Goal: Task Accomplishment & Management: Manage account settings

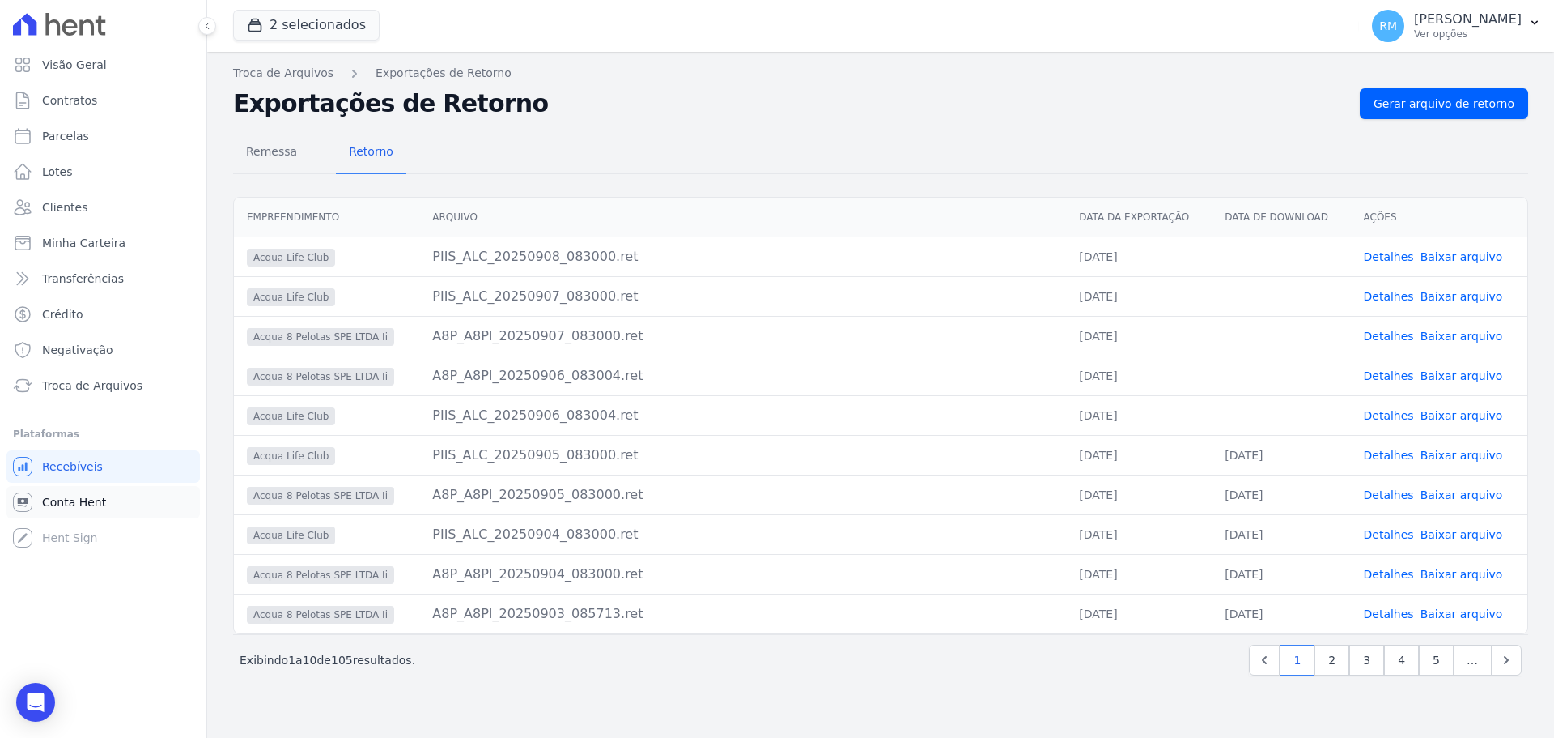
click at [78, 500] on span "Conta Hent" at bounding box center [74, 502] width 64 height 16
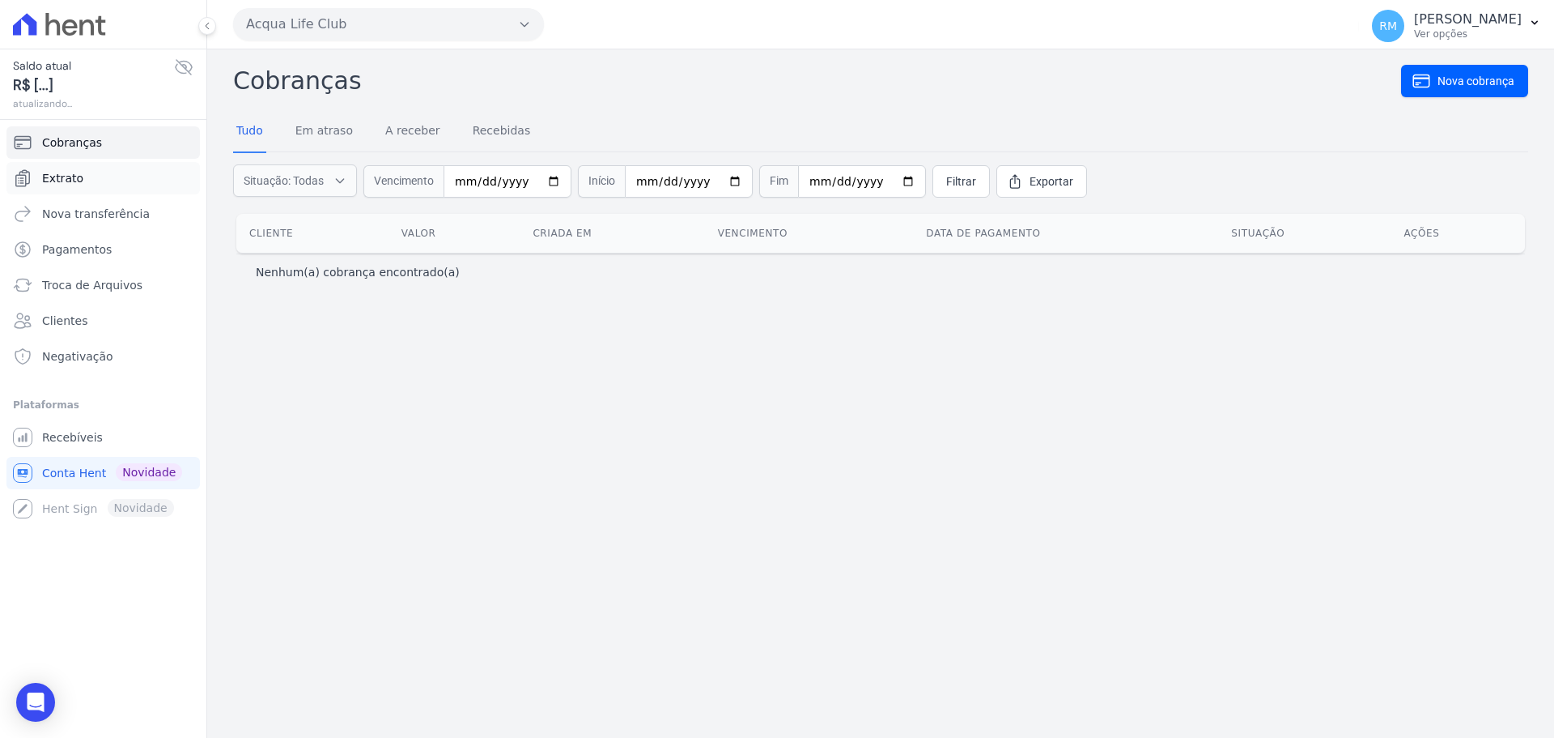
click at [49, 175] on span "Extrato" at bounding box center [62, 178] width 41 height 16
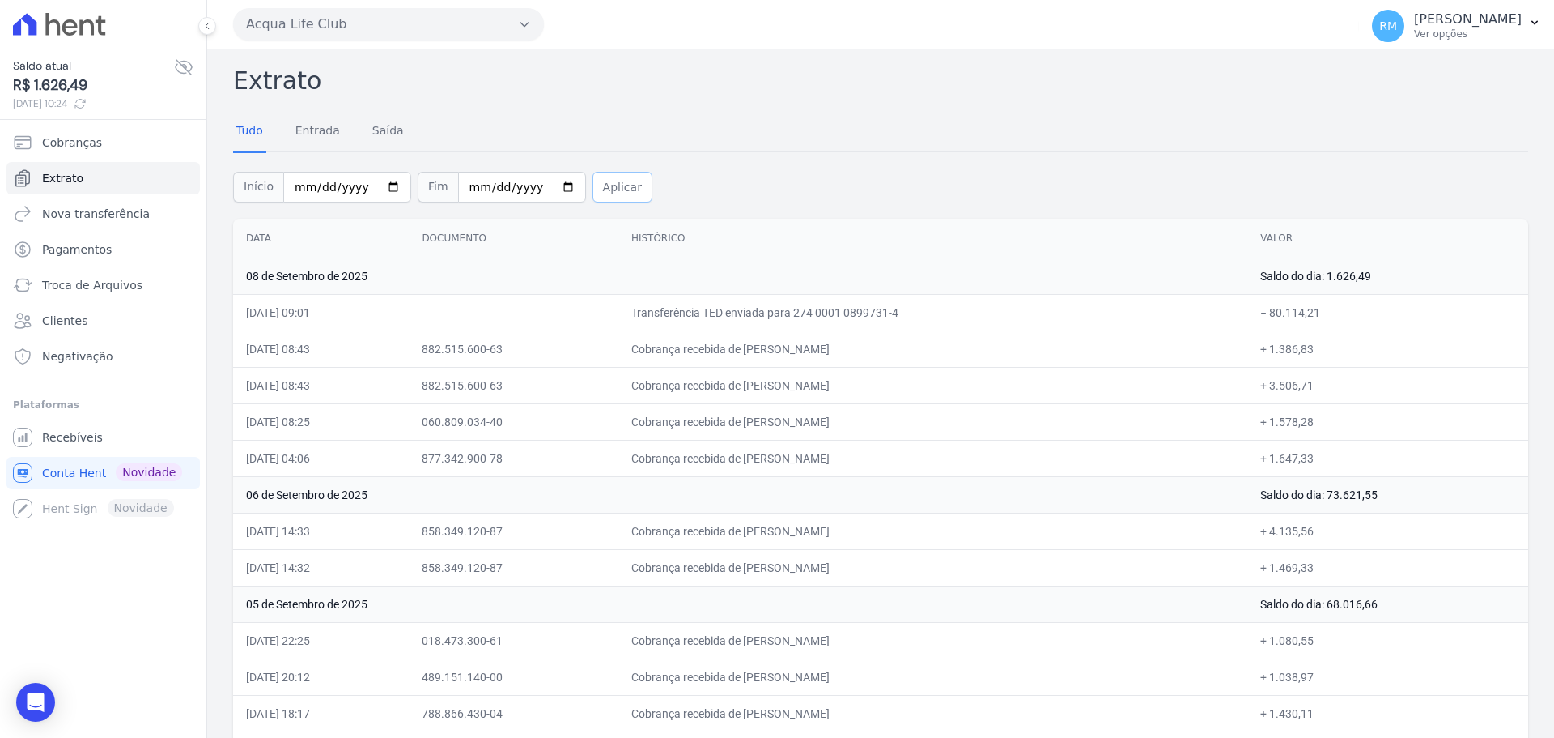
click at [612, 184] on button "Aplicar" at bounding box center [623, 187] width 60 height 31
drag, startPoint x: 243, startPoint y: 232, endPoint x: 295, endPoint y: 629, distance: 400.9
click at [210, 26] on icon at bounding box center [207, 26] width 10 height 10
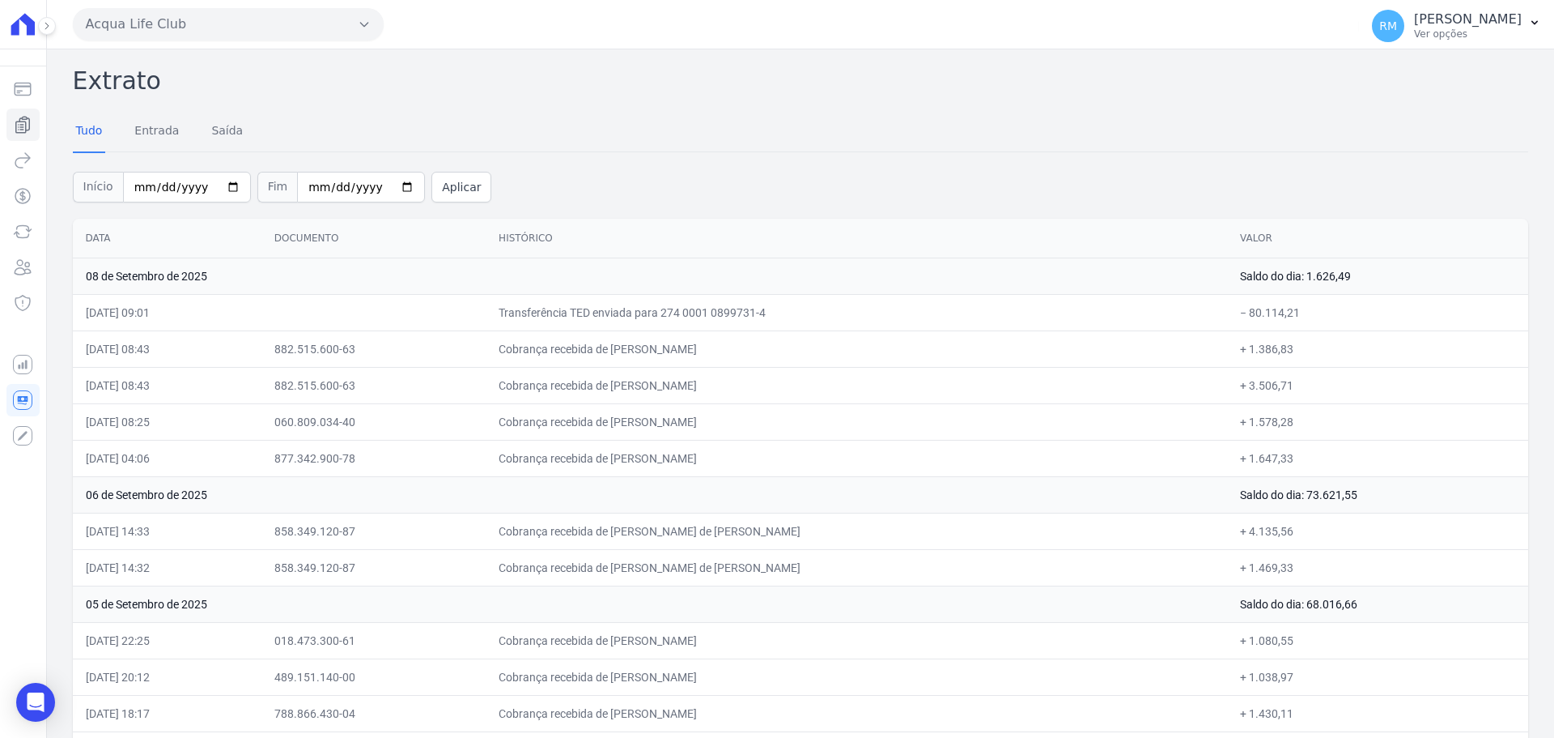
click at [367, 276] on td "08 de Setembro de 2025" at bounding box center [650, 275] width 1155 height 36
drag, startPoint x: 141, startPoint y: 240, endPoint x: 132, endPoint y: 242, distance: 9.2
click at [138, 239] on th "Data" at bounding box center [167, 239] width 189 height 40
click at [710, 134] on div "Tudo Entrada [GEOGRAPHIC_DATA]" at bounding box center [801, 132] width 1456 height 40
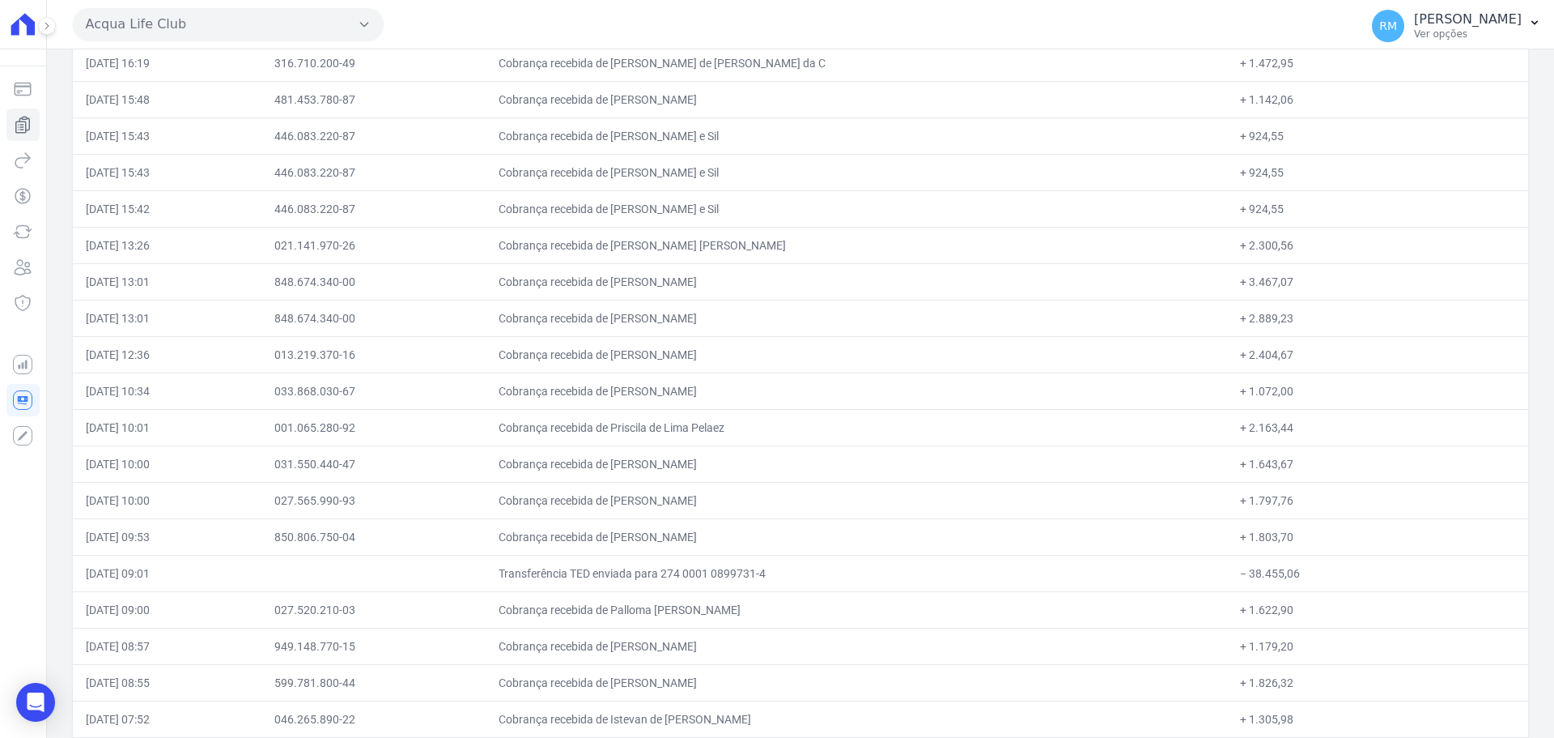
scroll to position [3614, 0]
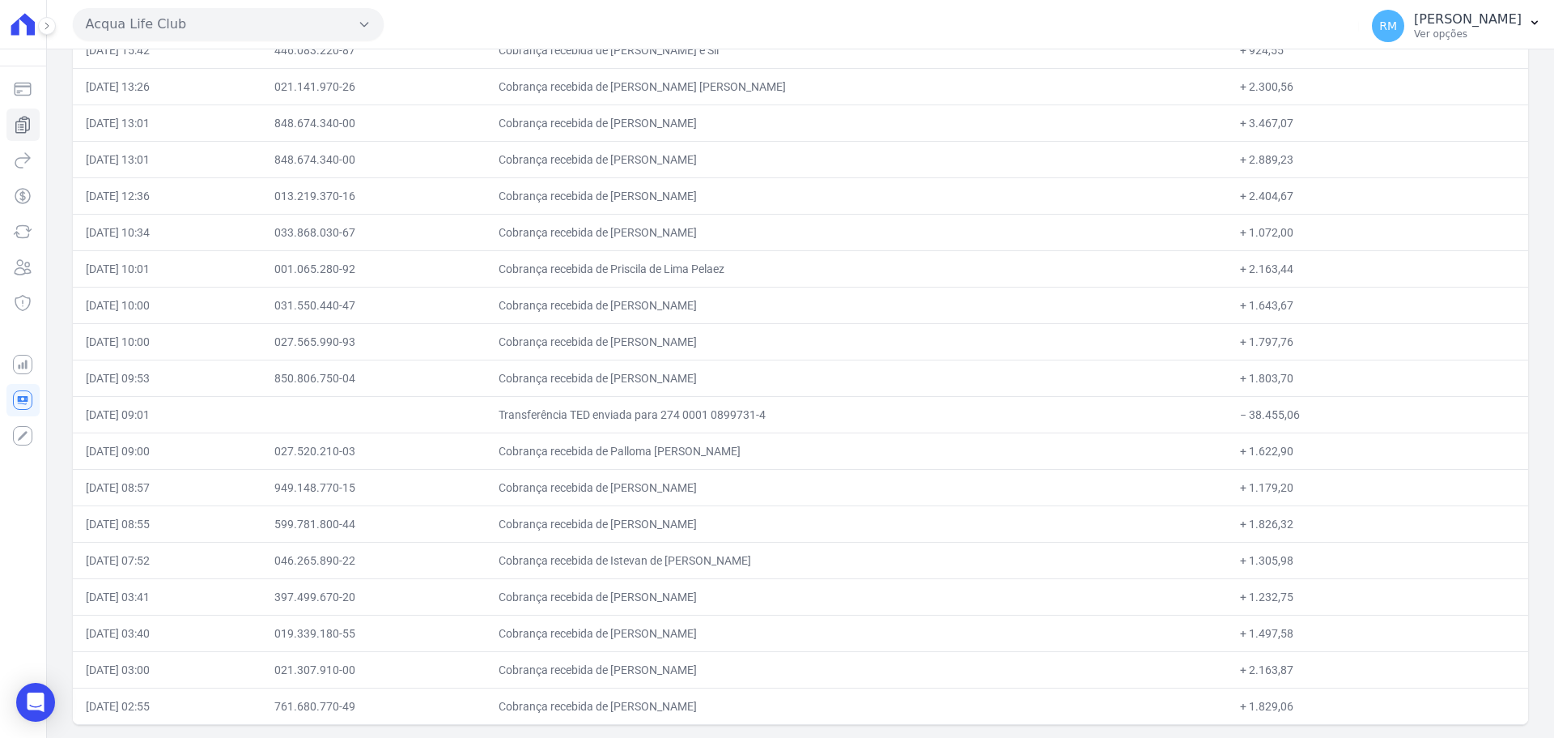
drag, startPoint x: 86, startPoint y: 240, endPoint x: 192, endPoint y: 769, distance: 539.2
click at [192, 737] on html "Saldo atual R$ 1.626,49 [DATE] 10:24 Cobranças Extrato Nova transferência Pagam…" at bounding box center [777, 369] width 1554 height 738
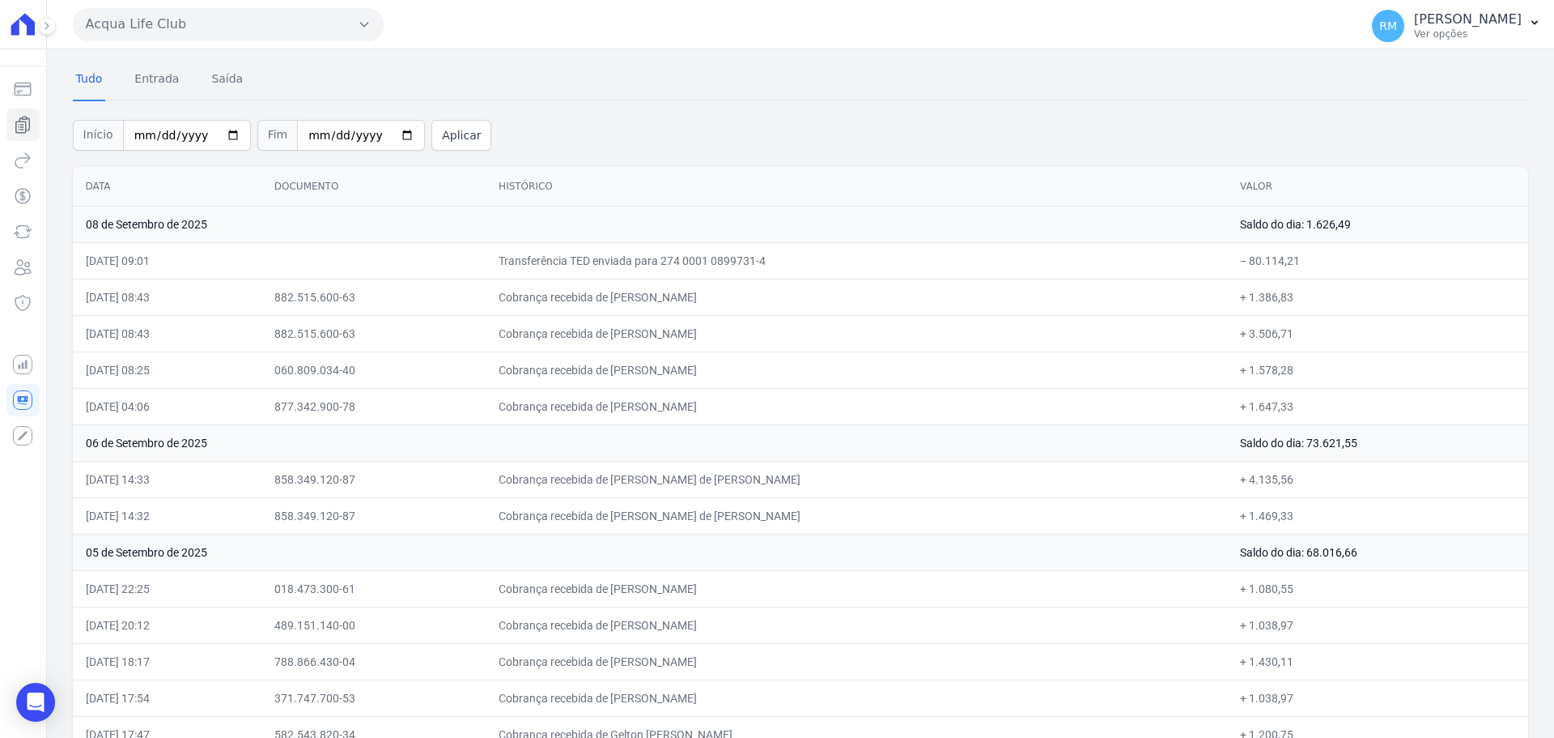
scroll to position [0, 0]
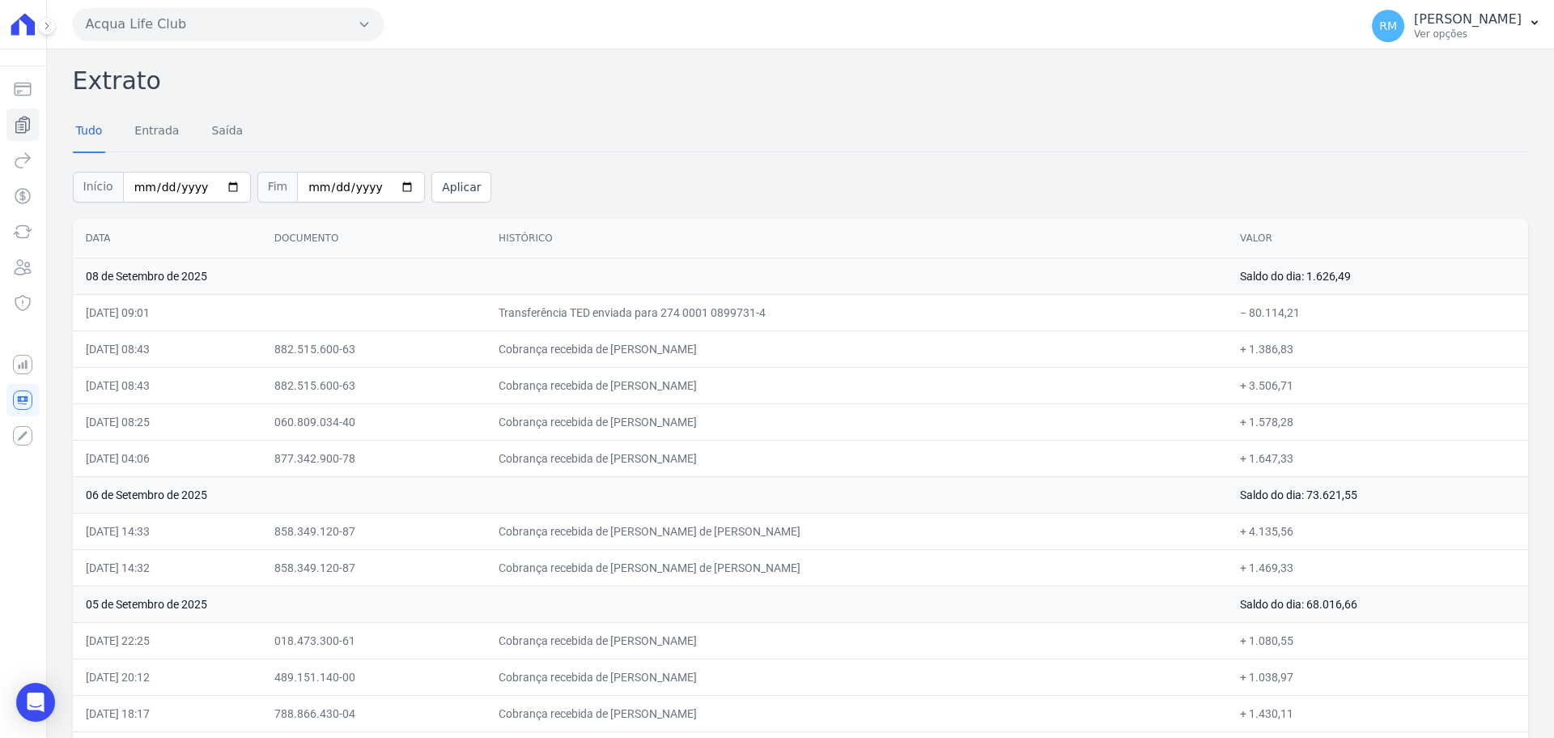
click at [363, 32] on button "Acqua Life Club" at bounding box center [228, 24] width 311 height 32
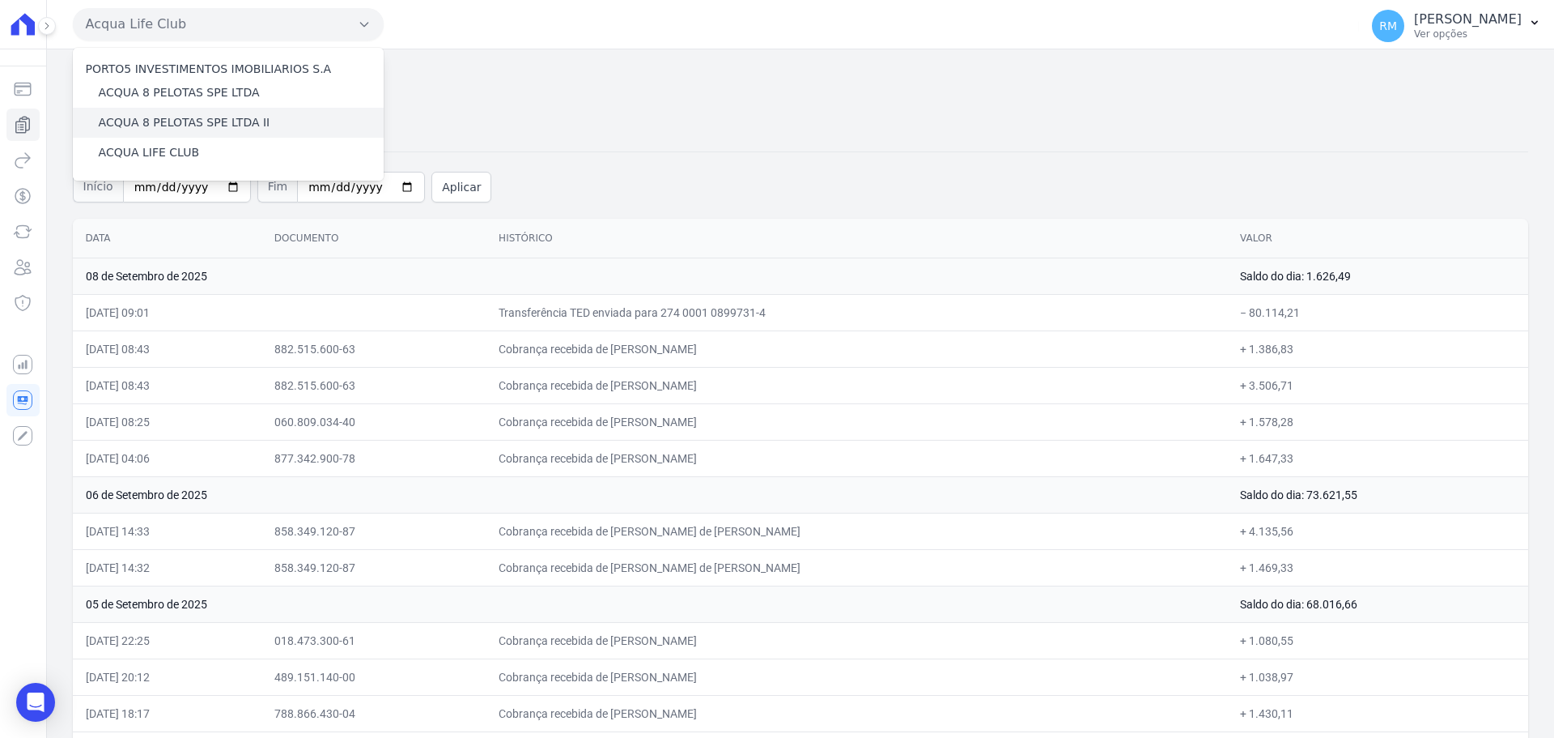
click at [276, 121] on div "ACQUA 8 PELOTAS SPE LTDA II" at bounding box center [228, 123] width 311 height 30
drag, startPoint x: 256, startPoint y: 93, endPoint x: 178, endPoint y: 80, distance: 78.8
click at [249, 95] on div "ACQUA 8 PELOTAS SPE LTDA" at bounding box center [228, 93] width 311 height 30
click at [177, 95] on label "ACQUA 8 PELOTAS SPE LTDA" at bounding box center [179, 92] width 161 height 17
click at [0, 0] on input "ACQUA 8 PELOTAS SPE LTDA" at bounding box center [0, 0] width 0 height 0
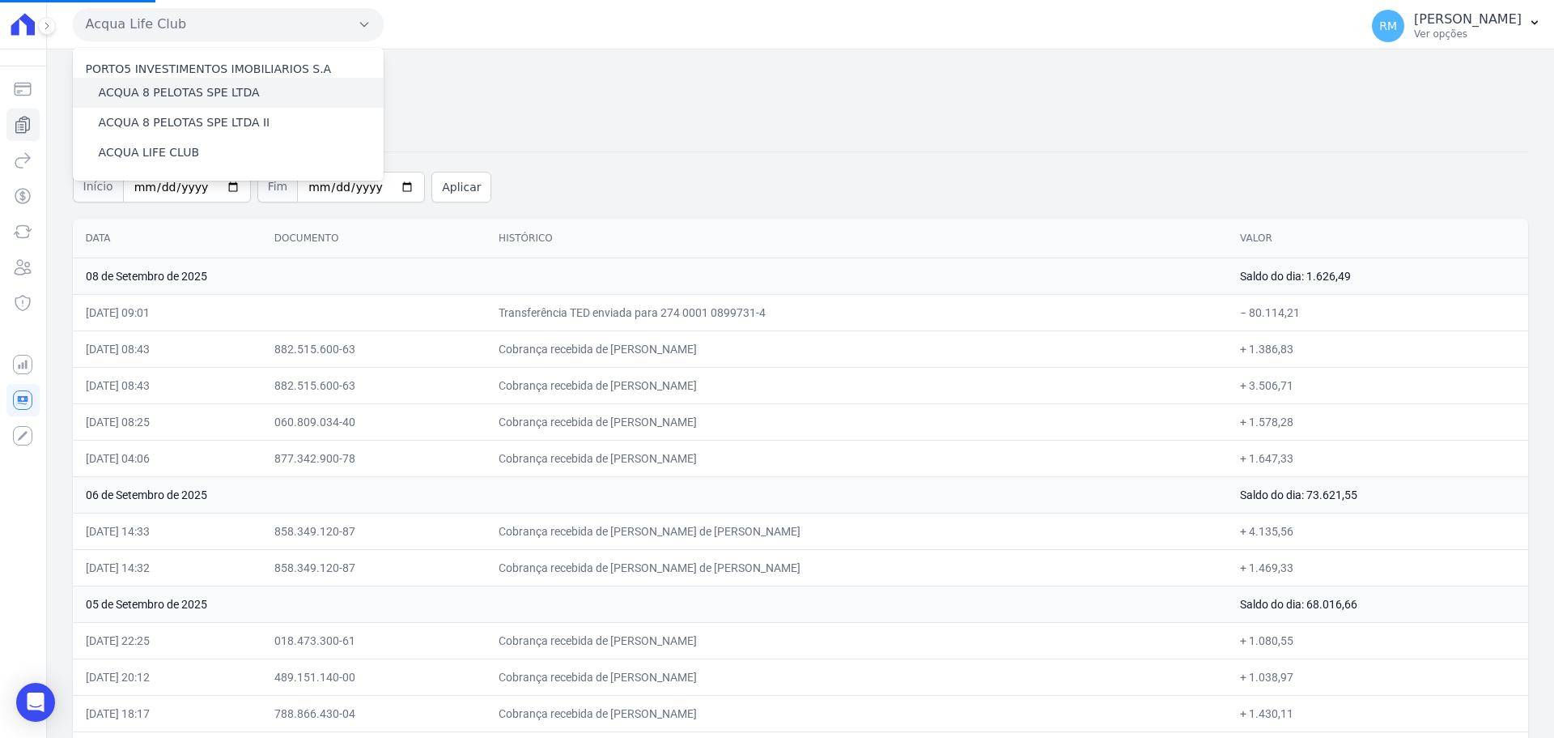
click at [177, 93] on label "ACQUA 8 PELOTAS SPE LTDA" at bounding box center [179, 92] width 161 height 17
click at [0, 0] on input "ACQUA 8 PELOTAS SPE LTDA" at bounding box center [0, 0] width 0 height 0
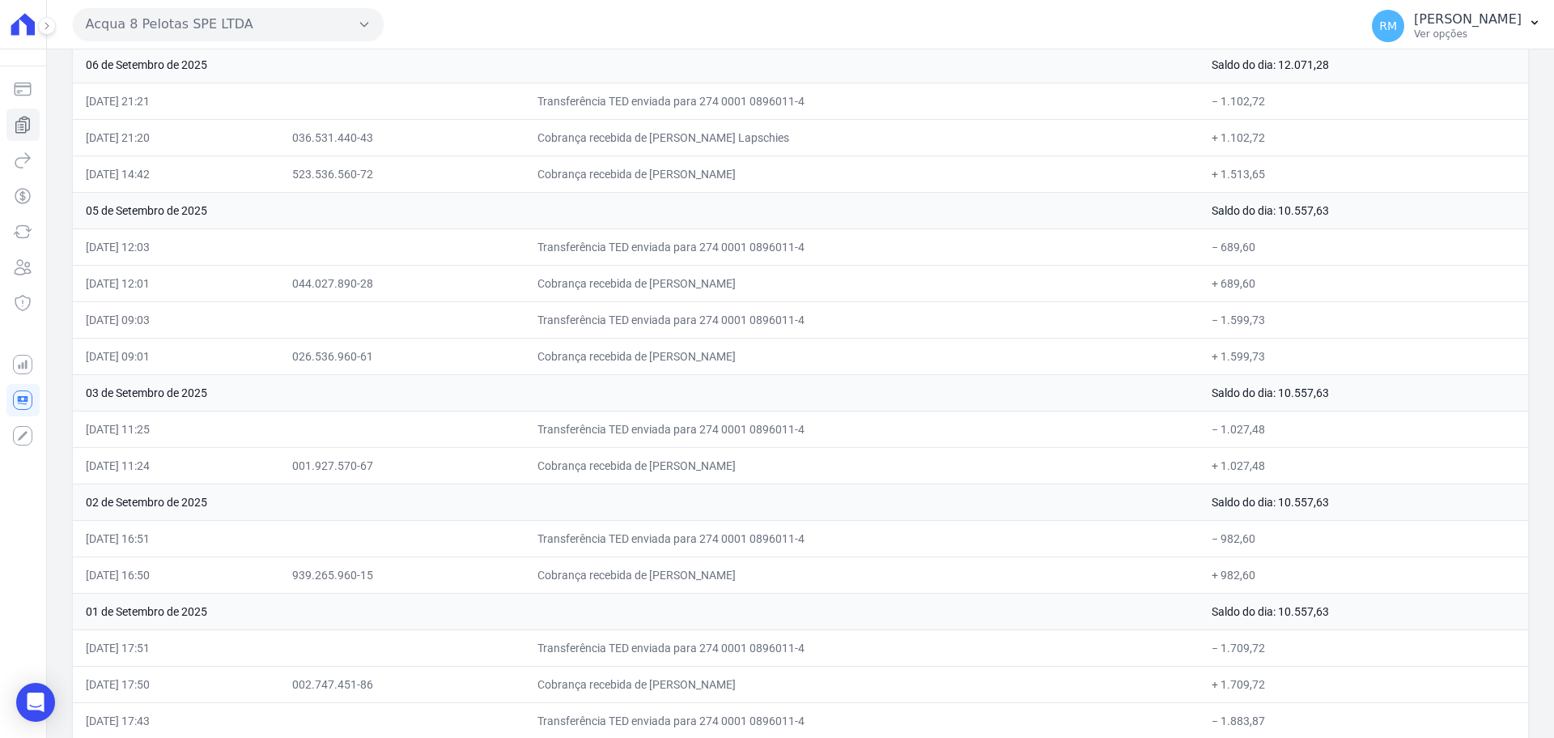
scroll to position [627, 0]
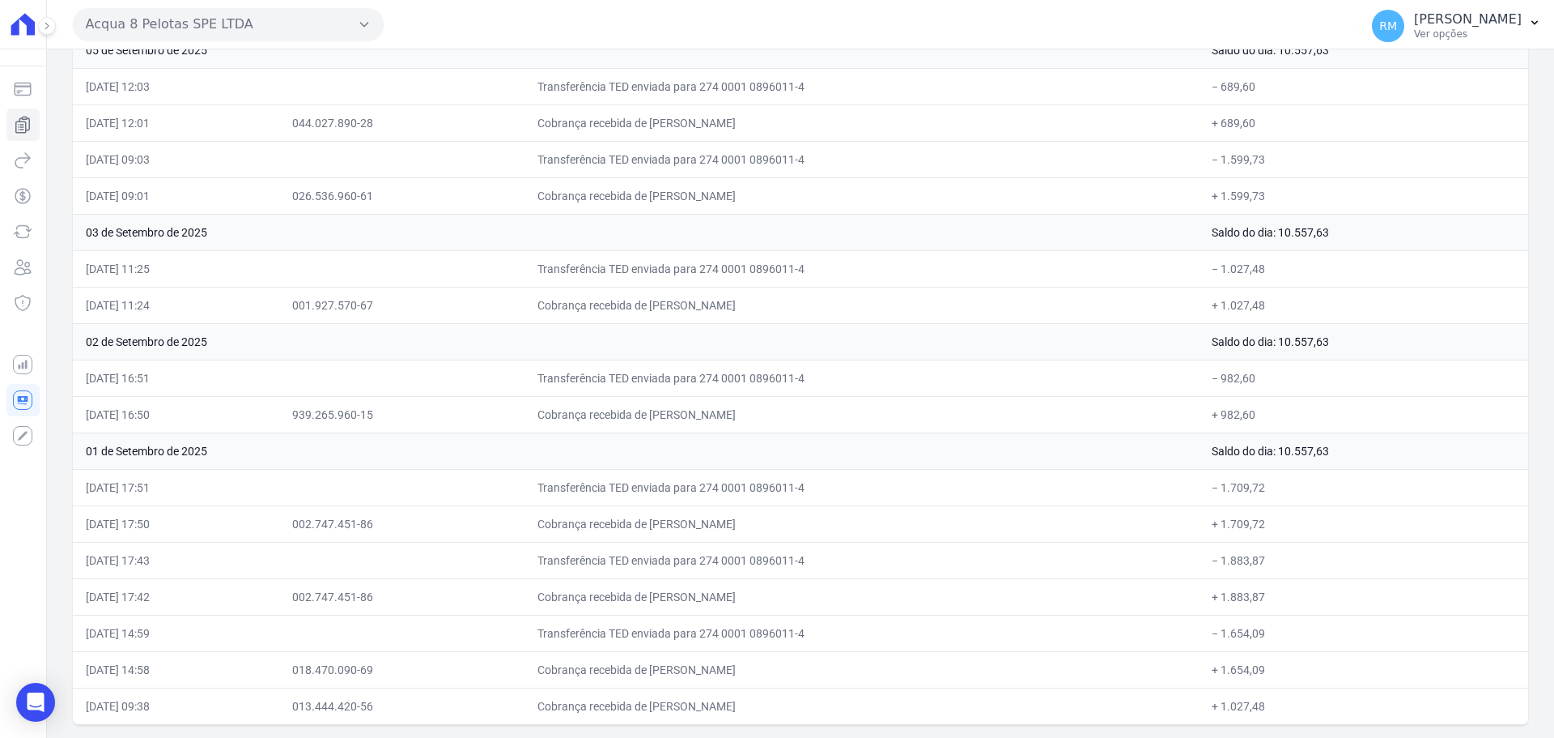
drag, startPoint x: 86, startPoint y: 232, endPoint x: 113, endPoint y: 757, distance: 525.4
click at [113, 737] on html "Saldo atual R$ [...] atualizando... Cobranças Extrato Nova transferência Pagame…" at bounding box center [777, 369] width 1554 height 738
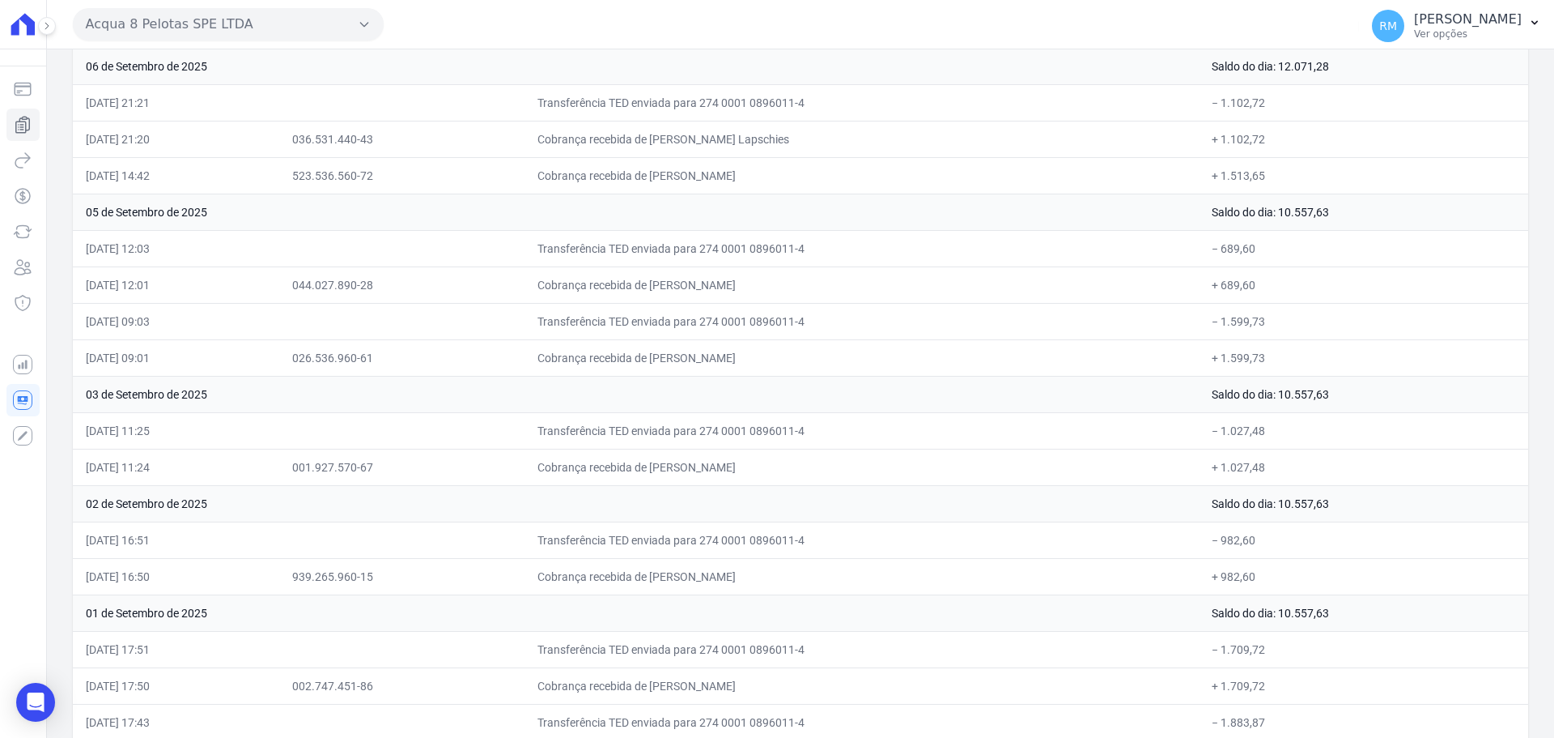
click at [356, 26] on button "Acqua 8 Pelotas SPE LTDA" at bounding box center [228, 24] width 311 height 32
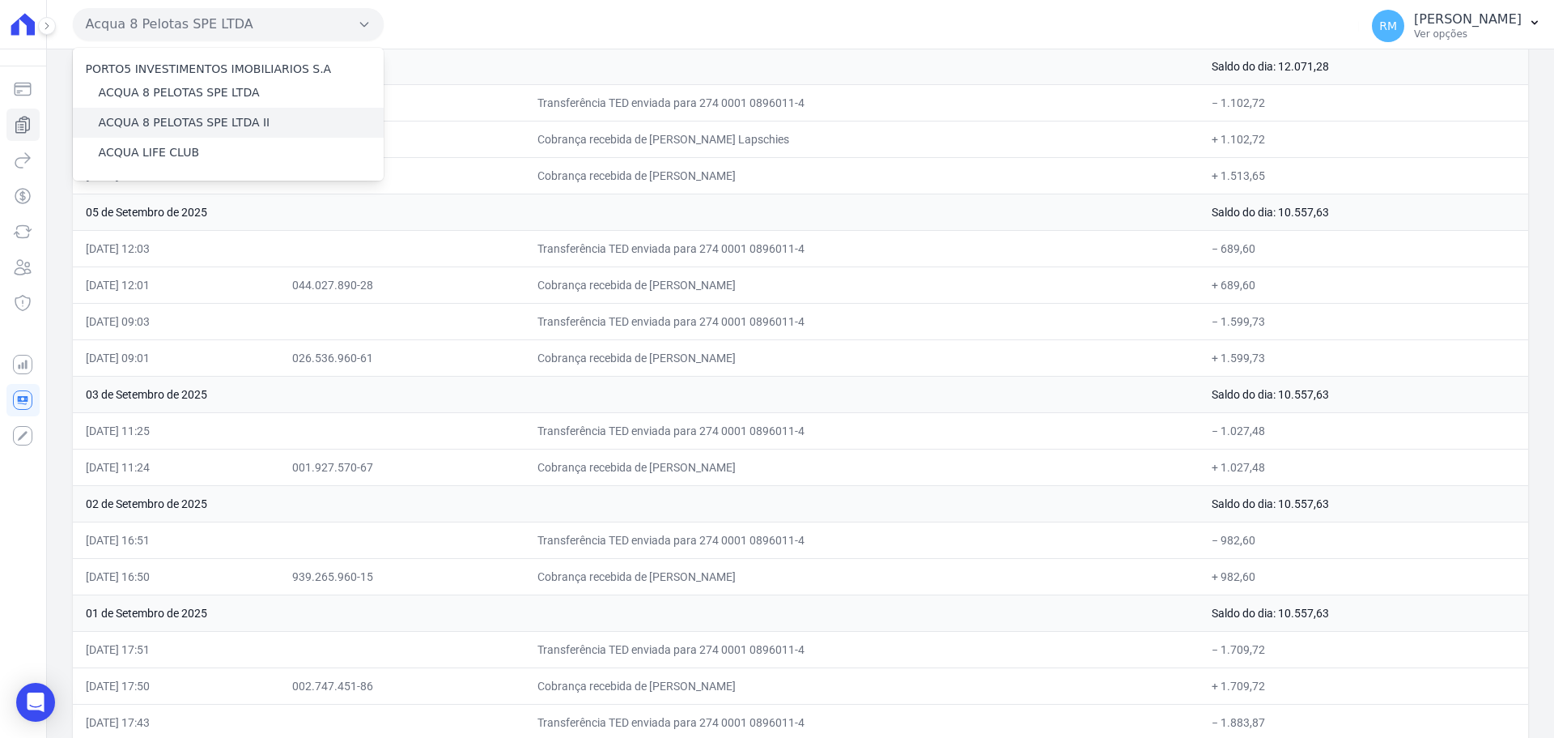
drag, startPoint x: 241, startPoint y: 121, endPoint x: 264, endPoint y: 125, distance: 23.0
click at [241, 122] on label "ACQUA 8 PELOTAS SPE LTDA II" at bounding box center [185, 122] width 172 height 17
click at [0, 0] on input "ACQUA 8 PELOTAS SPE LTDA II" at bounding box center [0, 0] width 0 height 0
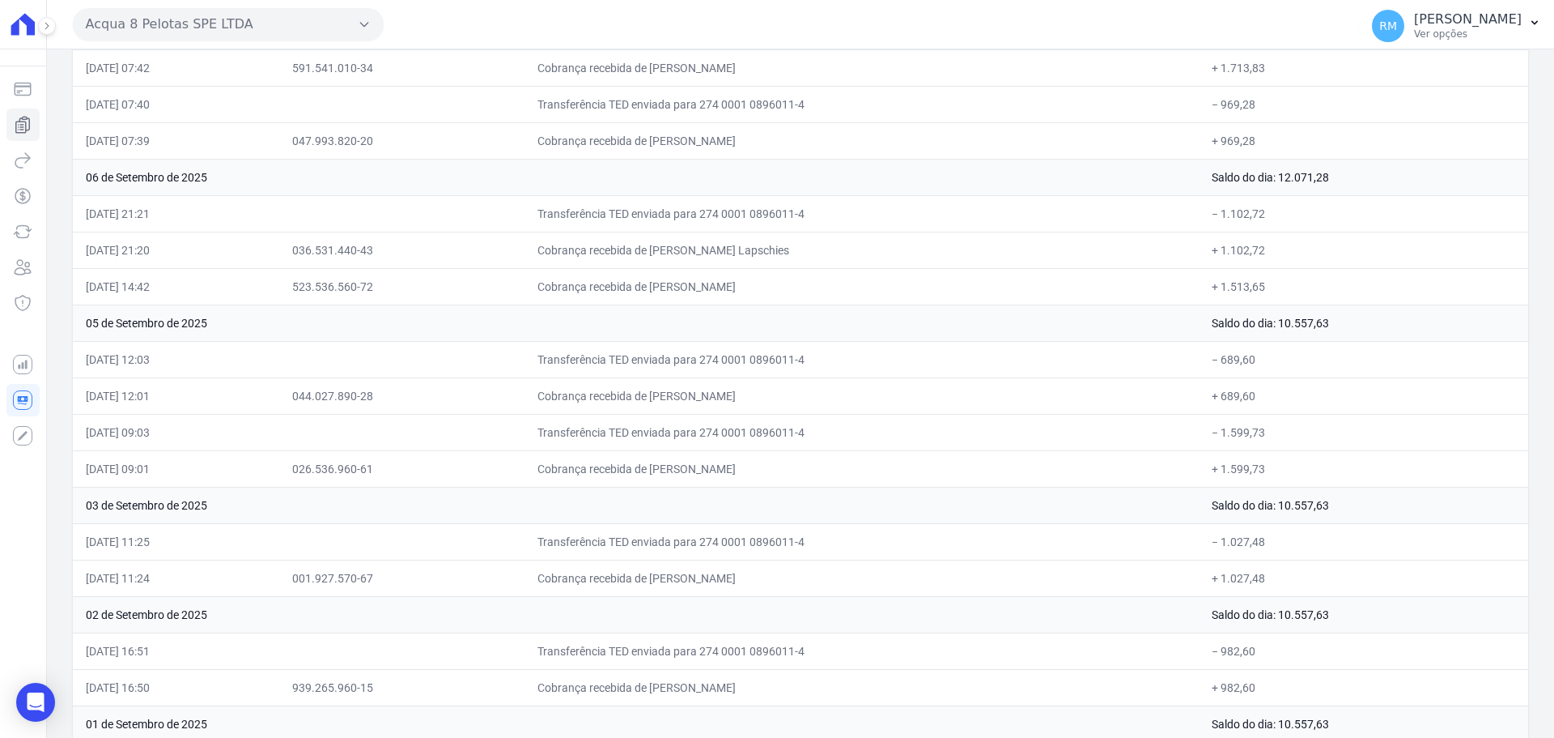
scroll to position [627, 0]
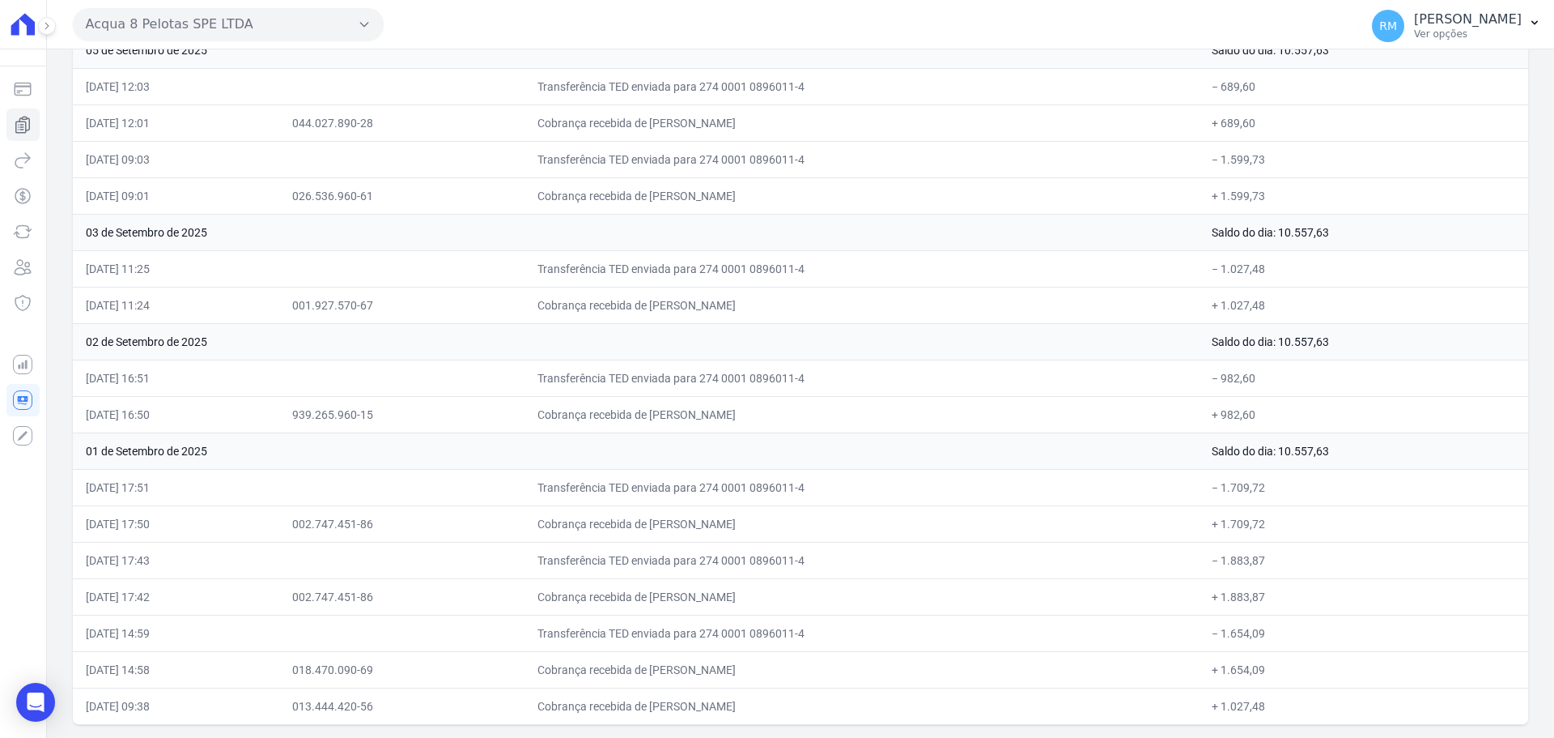
drag, startPoint x: 79, startPoint y: 236, endPoint x: 192, endPoint y: 776, distance: 550.8
click at [192, 737] on html "Saldo atual R$ [...] atualizando... Cobranças Extrato Nova transferência Pagame…" at bounding box center [777, 369] width 1554 height 738
click at [366, 32] on button "Acqua 8 Pelotas SPE LTDA" at bounding box center [228, 24] width 311 height 32
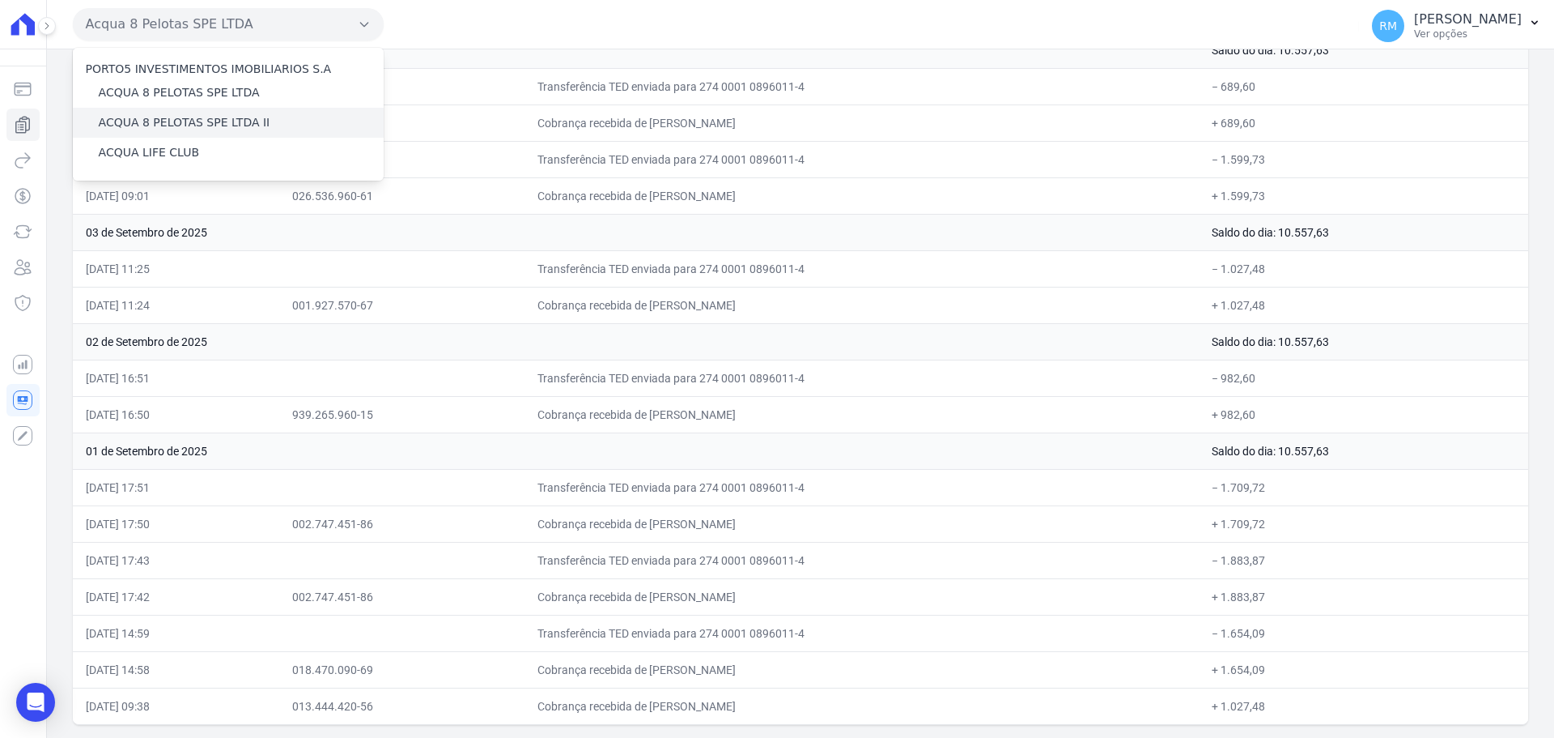
click at [193, 113] on div "ACQUA 8 PELOTAS SPE LTDA II" at bounding box center [228, 123] width 311 height 30
click at [197, 121] on label "ACQUA 8 PELOTAS SPE LTDA II" at bounding box center [185, 122] width 172 height 17
click at [0, 0] on input "ACQUA 8 PELOTAS SPE LTDA II" at bounding box center [0, 0] width 0 height 0
click at [197, 121] on label "ACQUA 8 PELOTAS SPE LTDA II" at bounding box center [185, 122] width 172 height 17
click at [0, 0] on input "ACQUA 8 PELOTAS SPE LTDA II" at bounding box center [0, 0] width 0 height 0
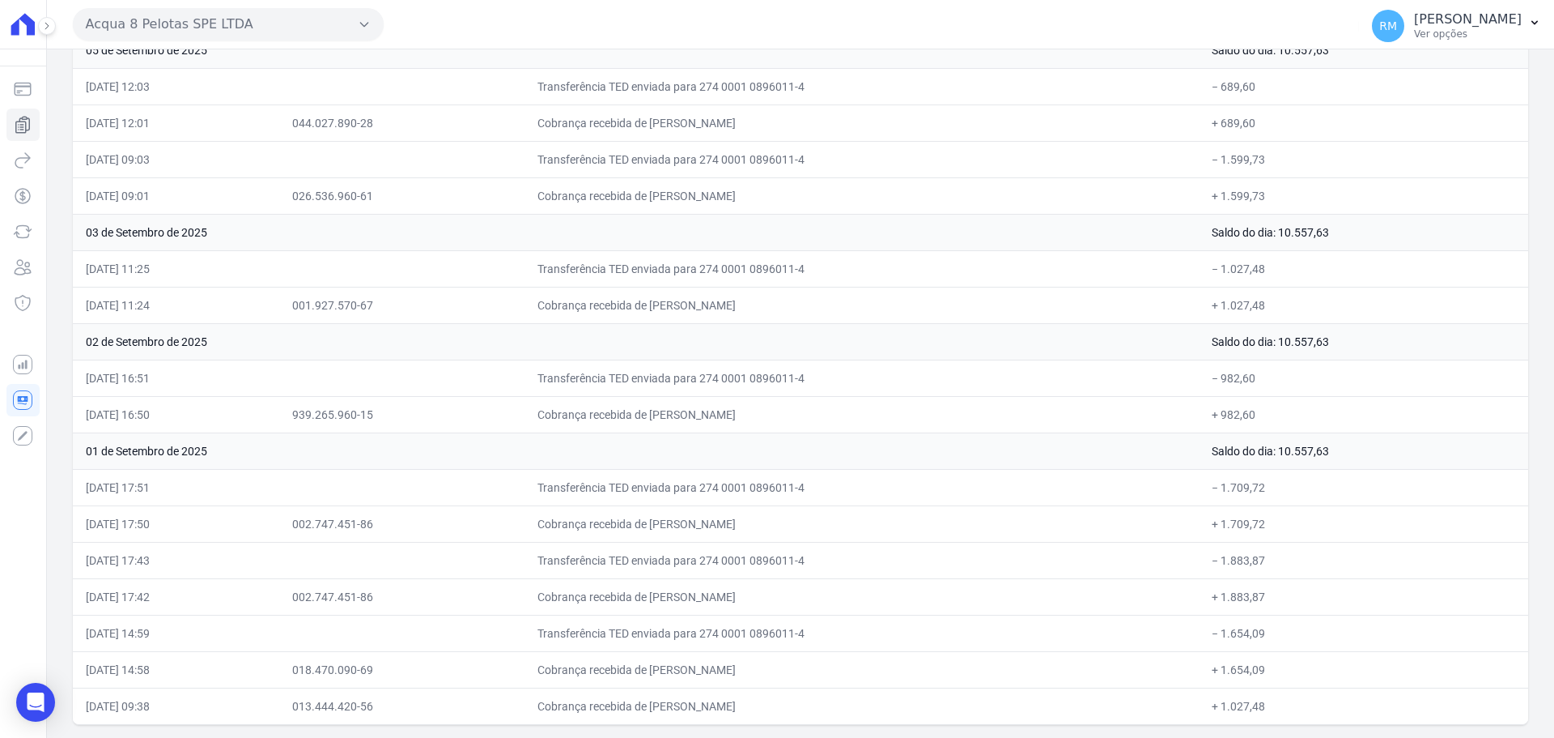
drag, startPoint x: 83, startPoint y: 240, endPoint x: 182, endPoint y: 702, distance: 472.9
click at [193, 737] on html "Saldo atual R$ [...] atualizando... Cobranças Extrato Nova transferência Pagame…" at bounding box center [777, 369] width 1554 height 738
click at [516, 131] on td "044.027.890-28" at bounding box center [402, 122] width 246 height 36
